Goal: Task Accomplishment & Management: Manage account settings

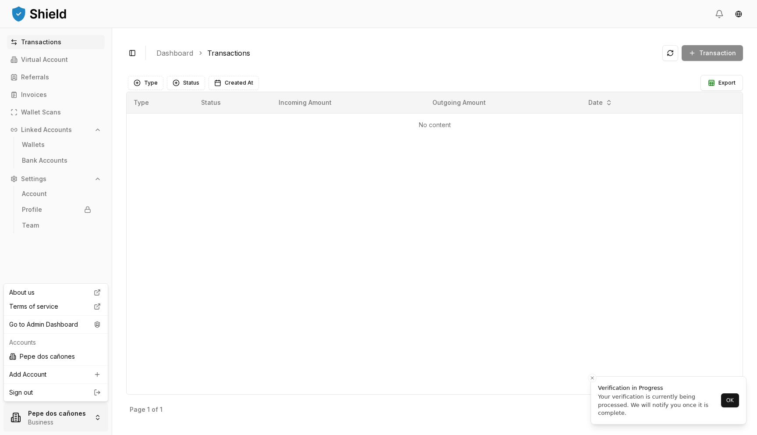
click at [72, 409] on html "Transactions Virtual Account Referrals Invoices Wallet Scans Linked Accounts Wa…" at bounding box center [378, 217] width 757 height 435
click at [82, 321] on div "Go to Admin Dashboard" at bounding box center [56, 324] width 100 height 14
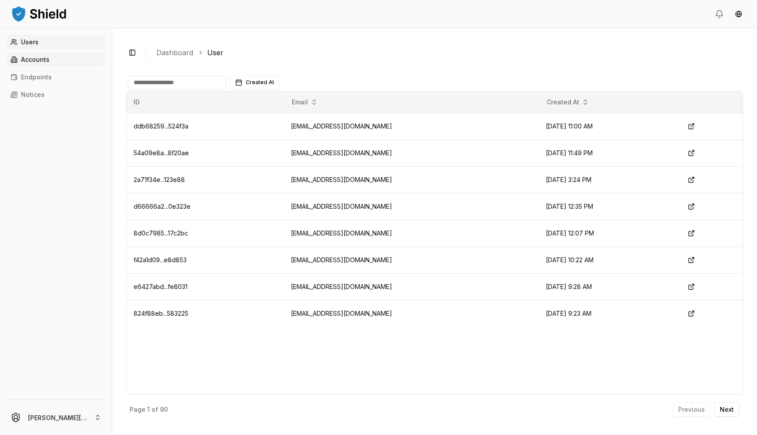
click at [68, 58] on link "Accounts" at bounding box center [56, 60] width 98 height 14
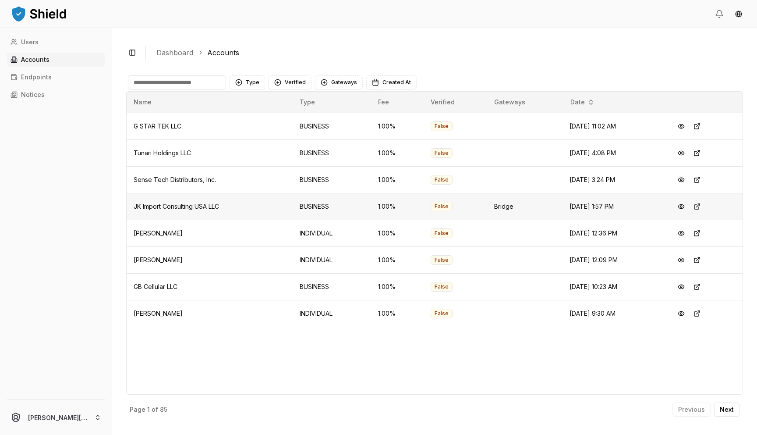
click at [233, 212] on td "JK Import Consulting USA LLC" at bounding box center [210, 206] width 166 height 27
click at [231, 231] on td "[PERSON_NAME]" at bounding box center [210, 233] width 166 height 27
click at [697, 236] on button at bounding box center [698, 233] width 16 height 16
click at [686, 233] on button at bounding box center [682, 233] width 16 height 16
